Goal: Task Accomplishment & Management: Manage account settings

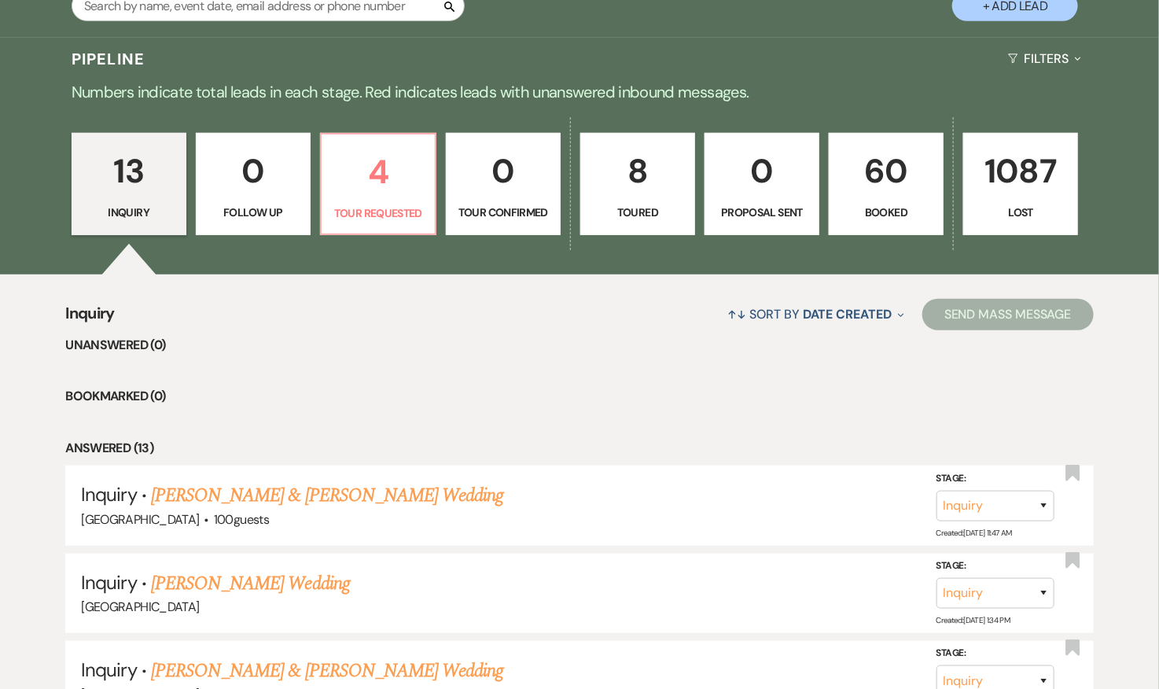
click at [896, 171] on p "60" at bounding box center [886, 171] width 94 height 53
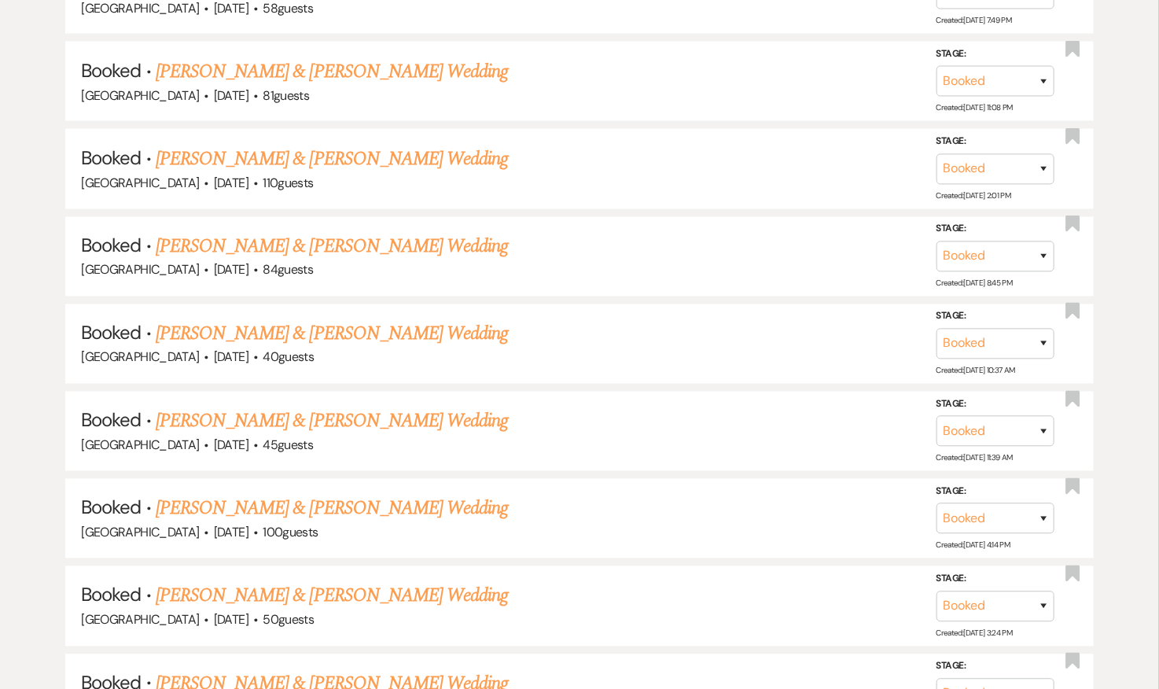
scroll to position [1121, 0]
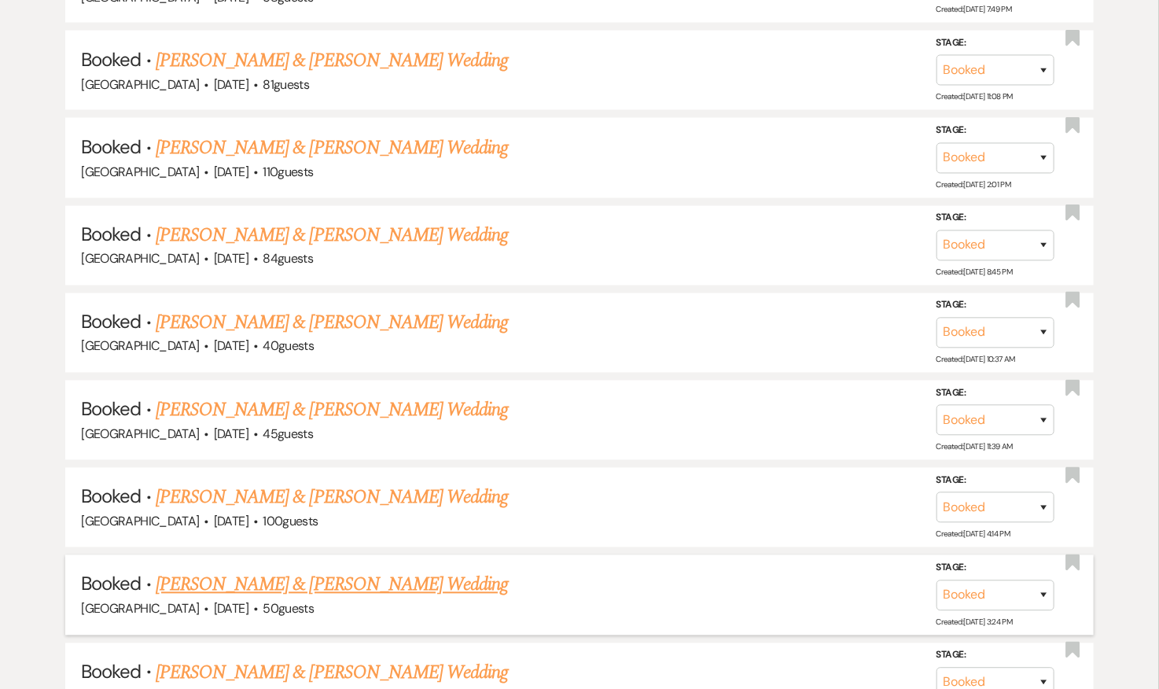
click at [321, 581] on link "[PERSON_NAME] & [PERSON_NAME] Wedding" at bounding box center [332, 585] width 352 height 28
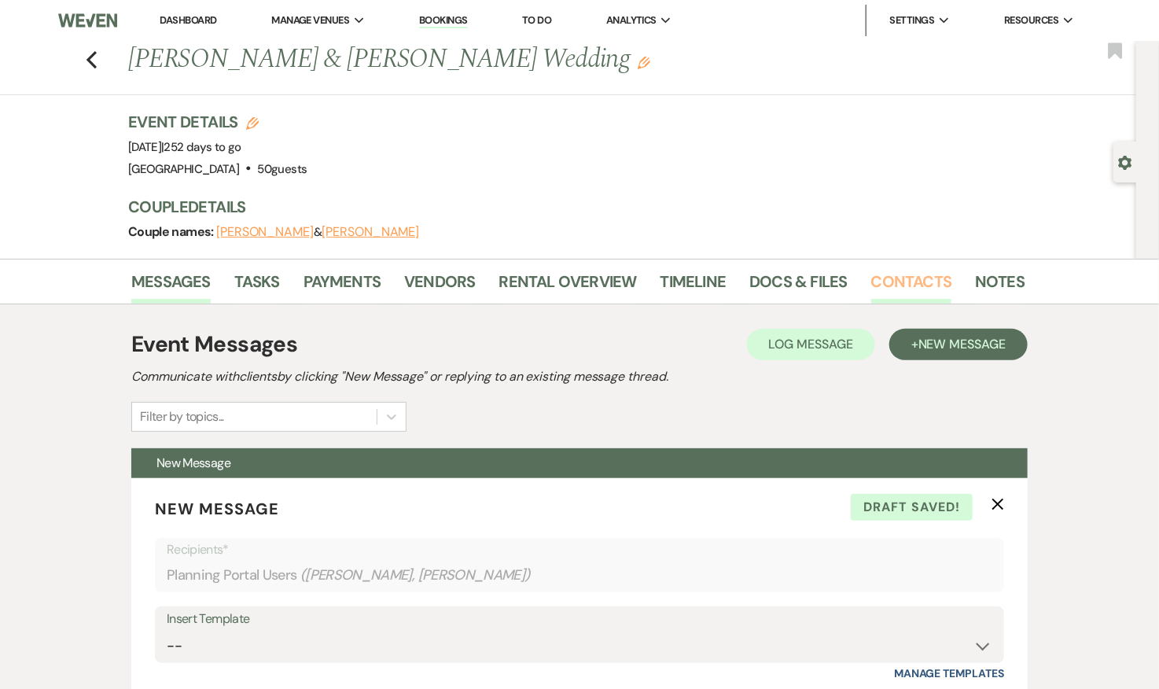
click at [928, 273] on link "Contacts" at bounding box center [912, 286] width 81 height 35
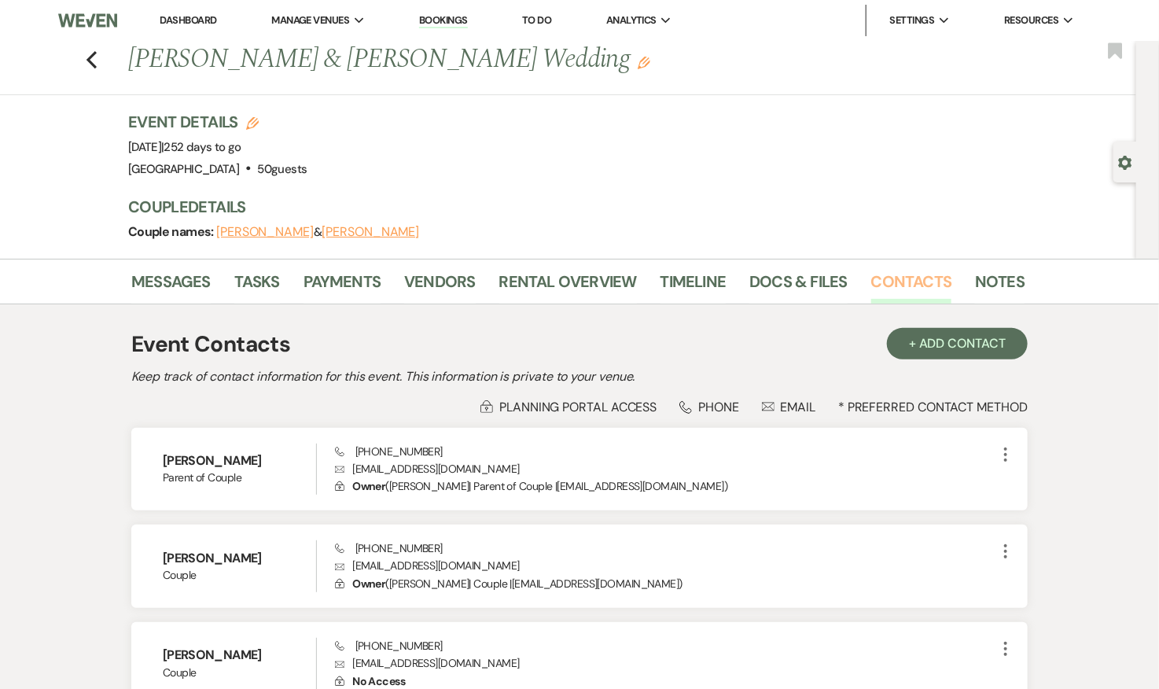
scroll to position [61, 0]
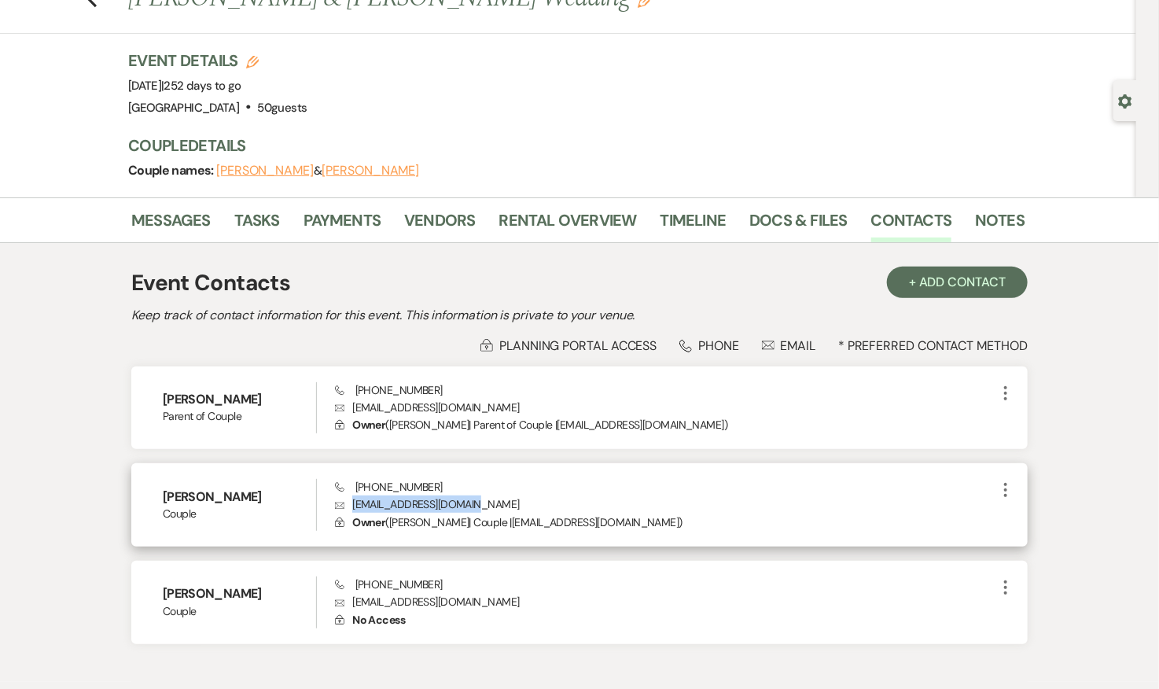
drag, startPoint x: 459, startPoint y: 502, endPoint x: 353, endPoint y: 499, distance: 106.2
click at [353, 499] on p "Envelope [EMAIL_ADDRESS][DOMAIN_NAME]" at bounding box center [666, 504] width 662 height 17
copy p "[EMAIL_ADDRESS][DOMAIN_NAME]"
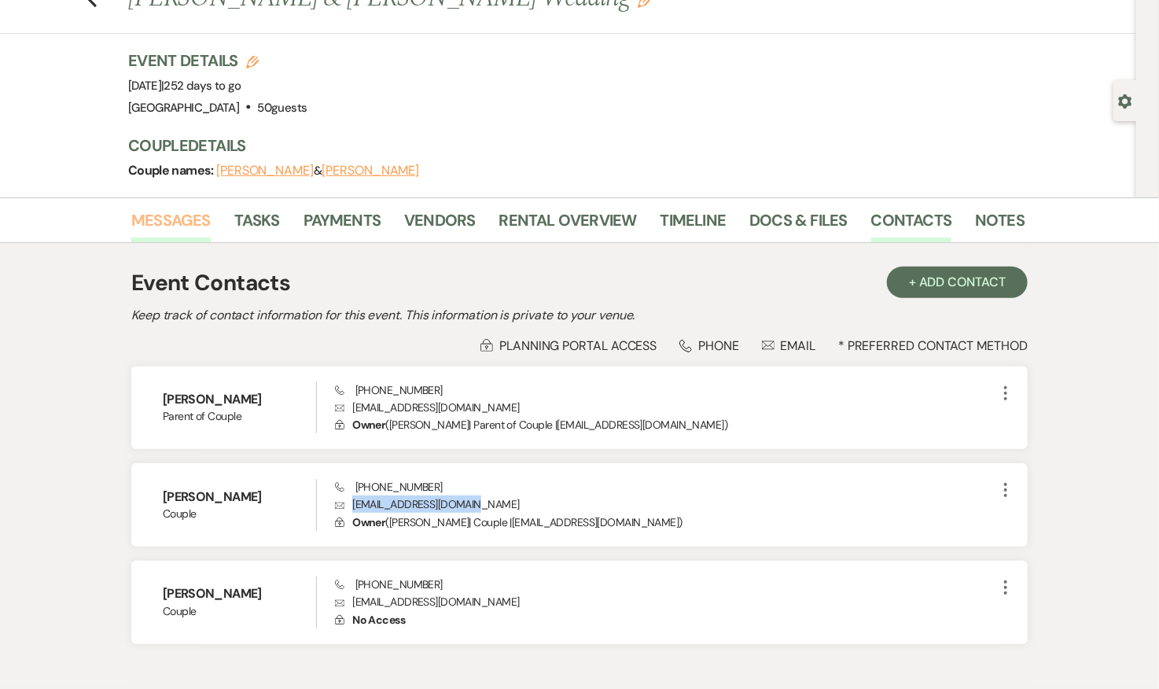
click at [161, 221] on link "Messages" at bounding box center [170, 225] width 79 height 35
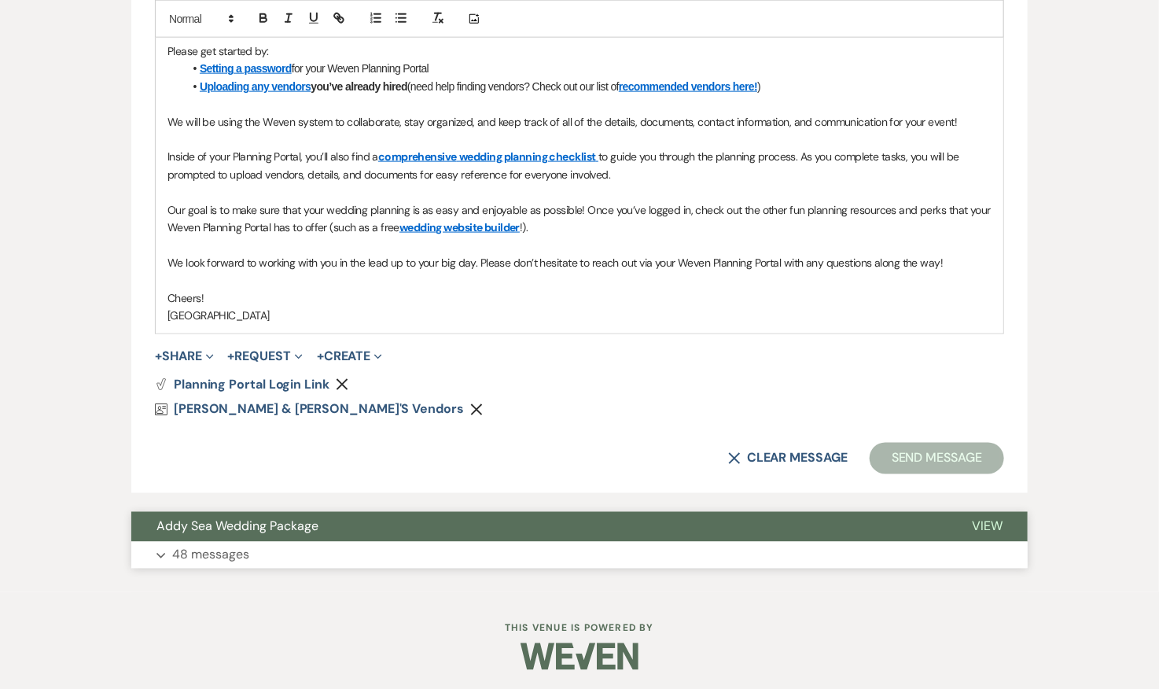
click at [287, 547] on button "Expand 48 messages" at bounding box center [579, 555] width 897 height 27
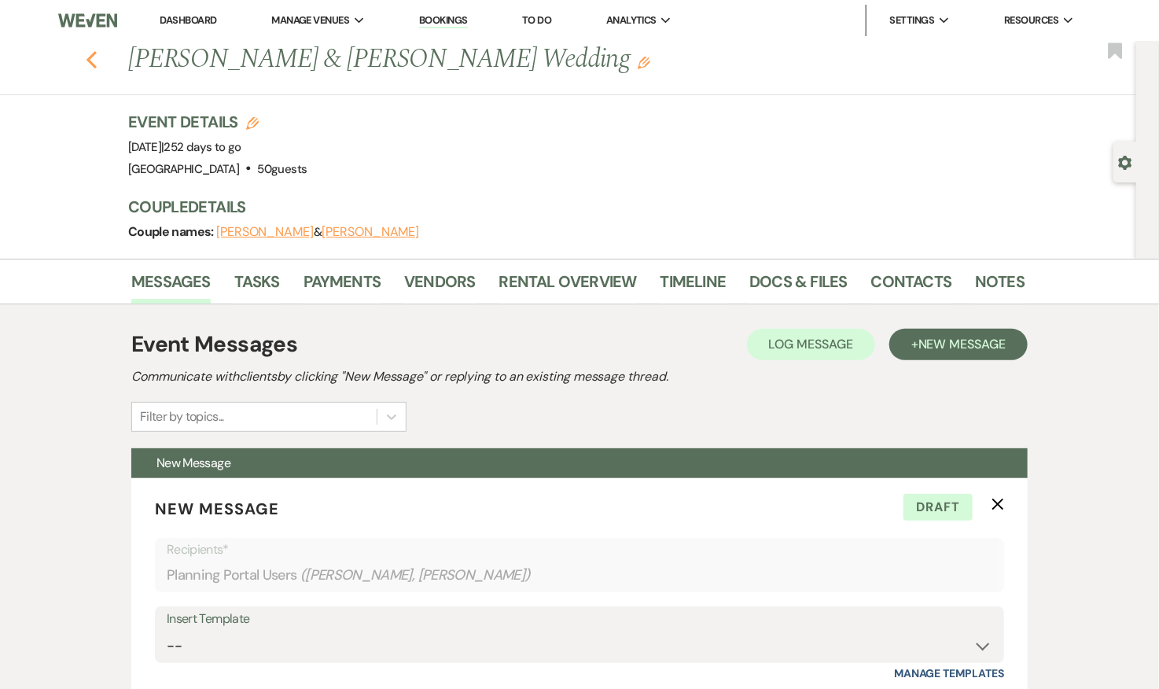
click at [87, 53] on icon "Previous" at bounding box center [92, 59] width 12 height 19
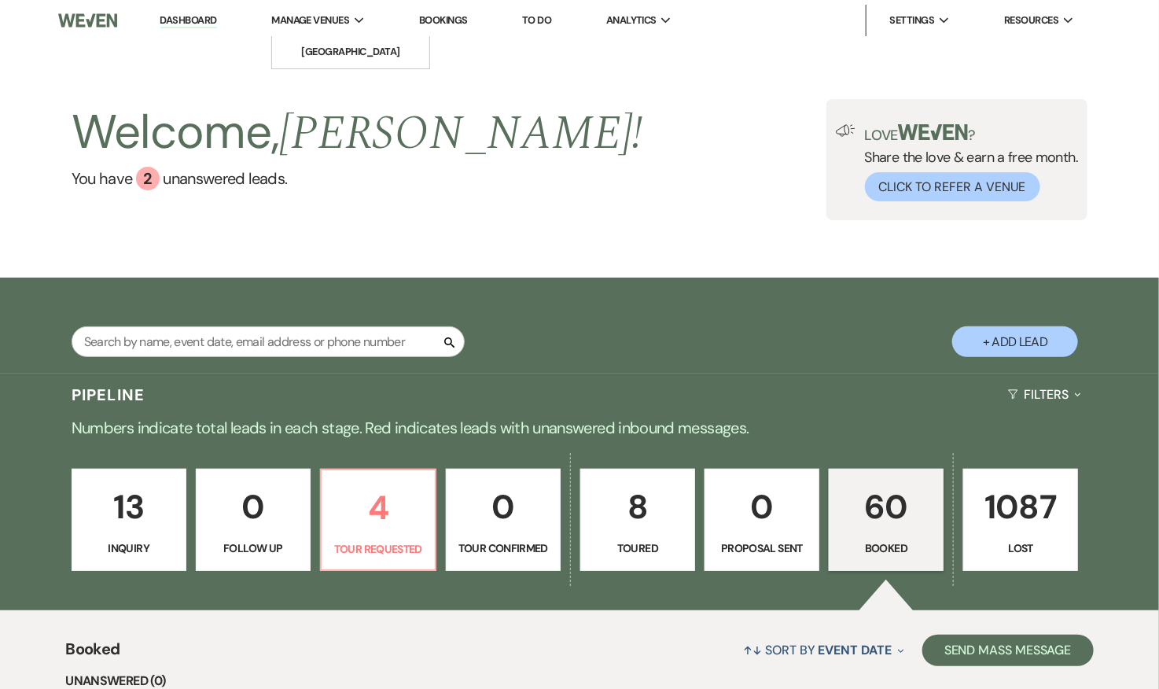
click at [301, 10] on li "Manage Venues Expand [GEOGRAPHIC_DATA]" at bounding box center [317, 20] width 109 height 31
click at [314, 44] on li "[GEOGRAPHIC_DATA]" at bounding box center [351, 52] width 142 height 16
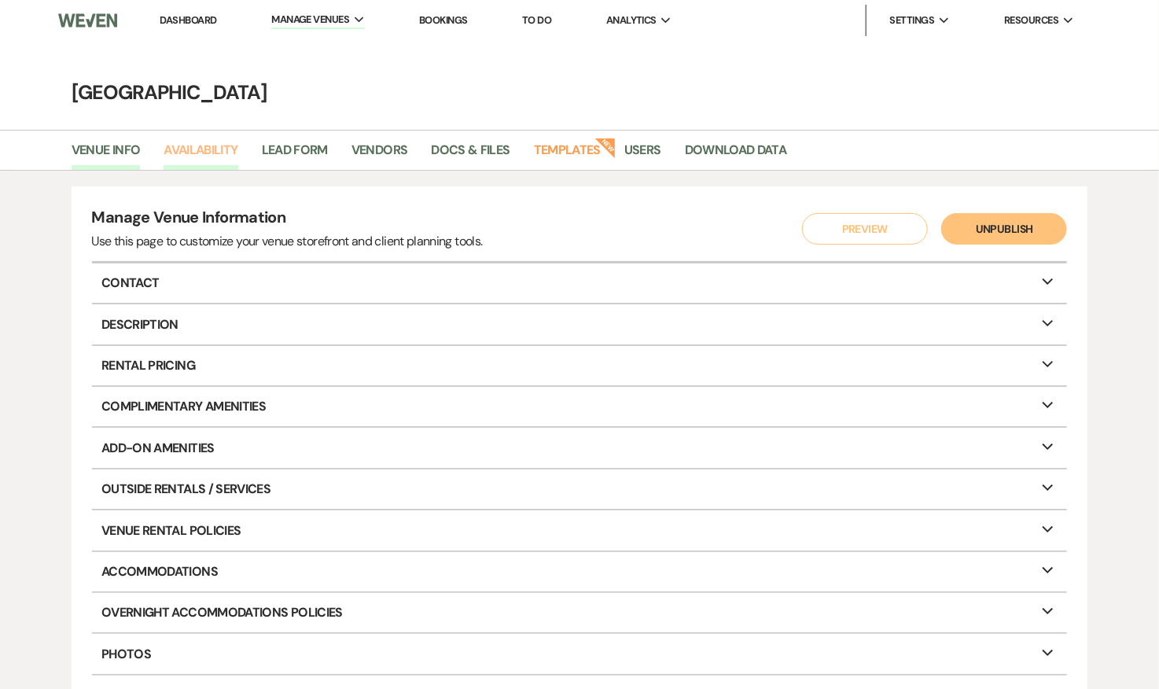
click at [171, 153] on link "Availability" at bounding box center [201, 155] width 74 height 30
select select "3"
select select "2026"
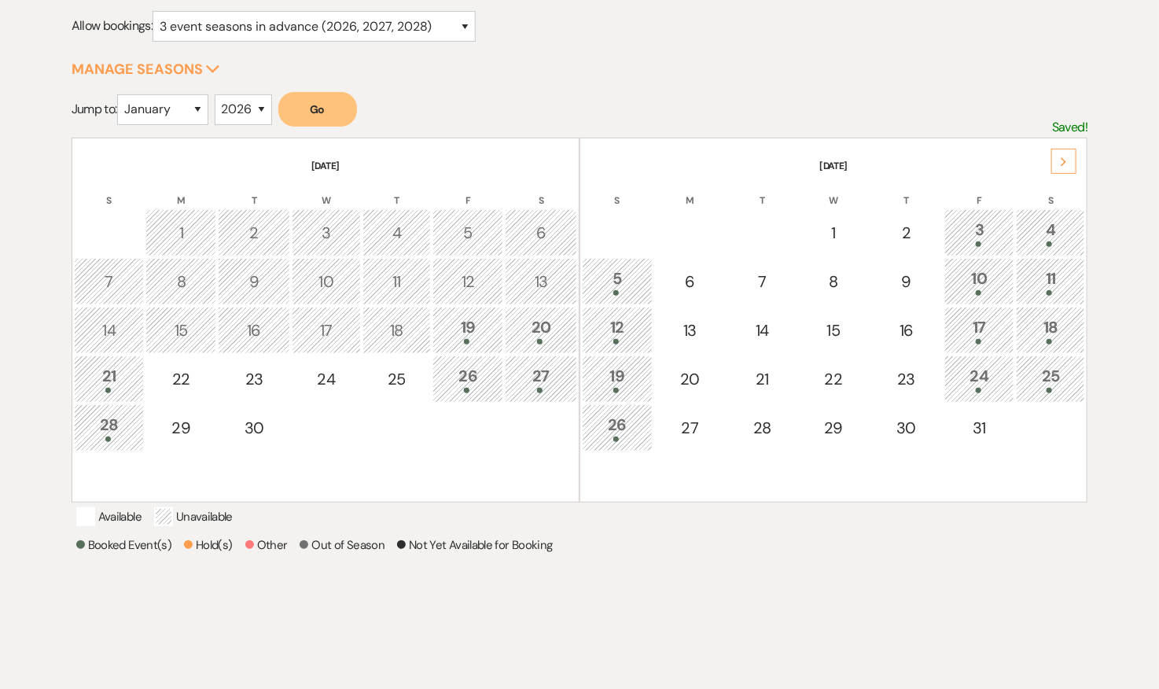
scroll to position [212, 0]
click at [1060, 158] on div "Next" at bounding box center [1064, 159] width 25 height 25
